Goal: Transaction & Acquisition: Purchase product/service

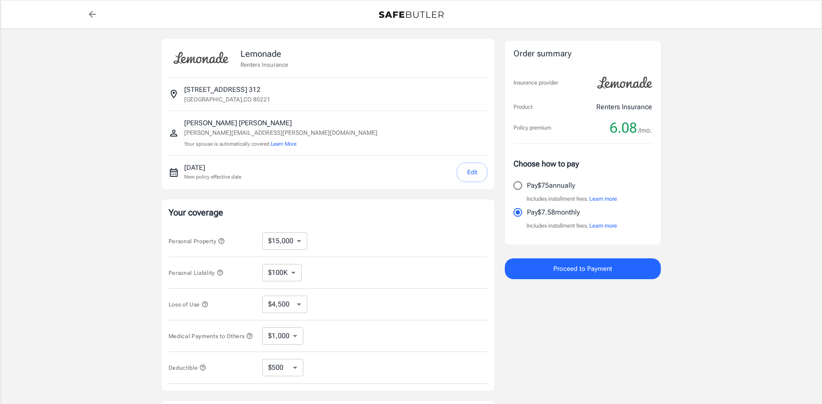
select select "15000"
select select "500"
click at [524, 182] on input "Pay $75 annually" at bounding box center [518, 185] width 18 height 18
radio input "true"
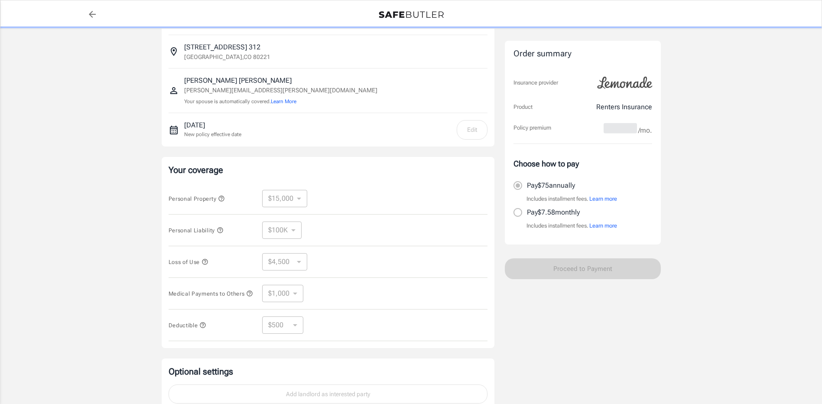
scroll to position [43, 0]
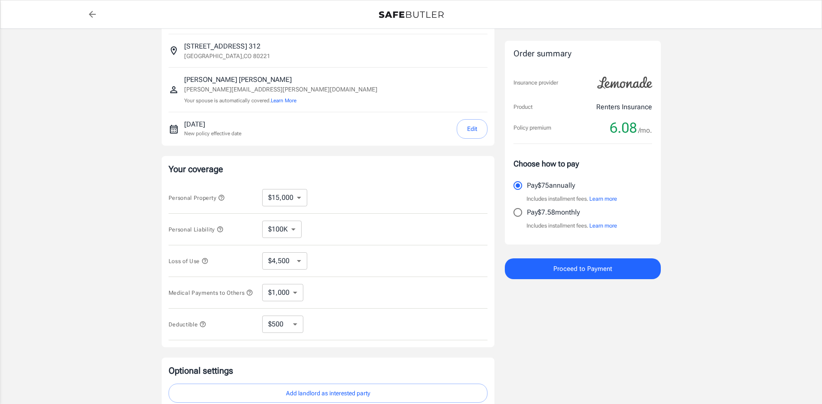
click at [591, 263] on span "Proceed to Payment" at bounding box center [582, 268] width 59 height 11
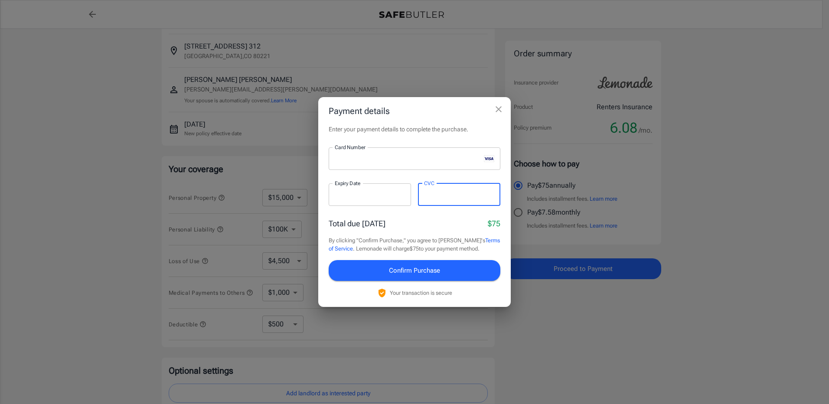
click at [418, 265] on span "Confirm Purchase" at bounding box center [414, 270] width 51 height 11
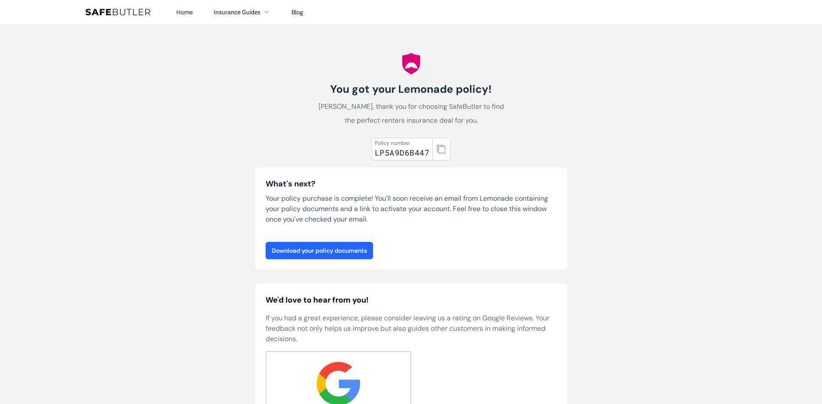
click at [340, 246] on link "Download your policy documents" at bounding box center [319, 250] width 107 height 17
click at [607, 89] on body "Home Insurance Guides Renters Insurance Blog" at bounding box center [411, 344] width 822 height 689
click at [159, 62] on body "Home Insurance Guides Renters Insurance Blog" at bounding box center [411, 344] width 822 height 689
drag, startPoint x: 627, startPoint y: 109, endPoint x: 562, endPoint y: 89, distance: 67.9
click at [628, 108] on body "Home Insurance Guides Renters Insurance Blog" at bounding box center [411, 344] width 822 height 689
